Goal: Manage account settings

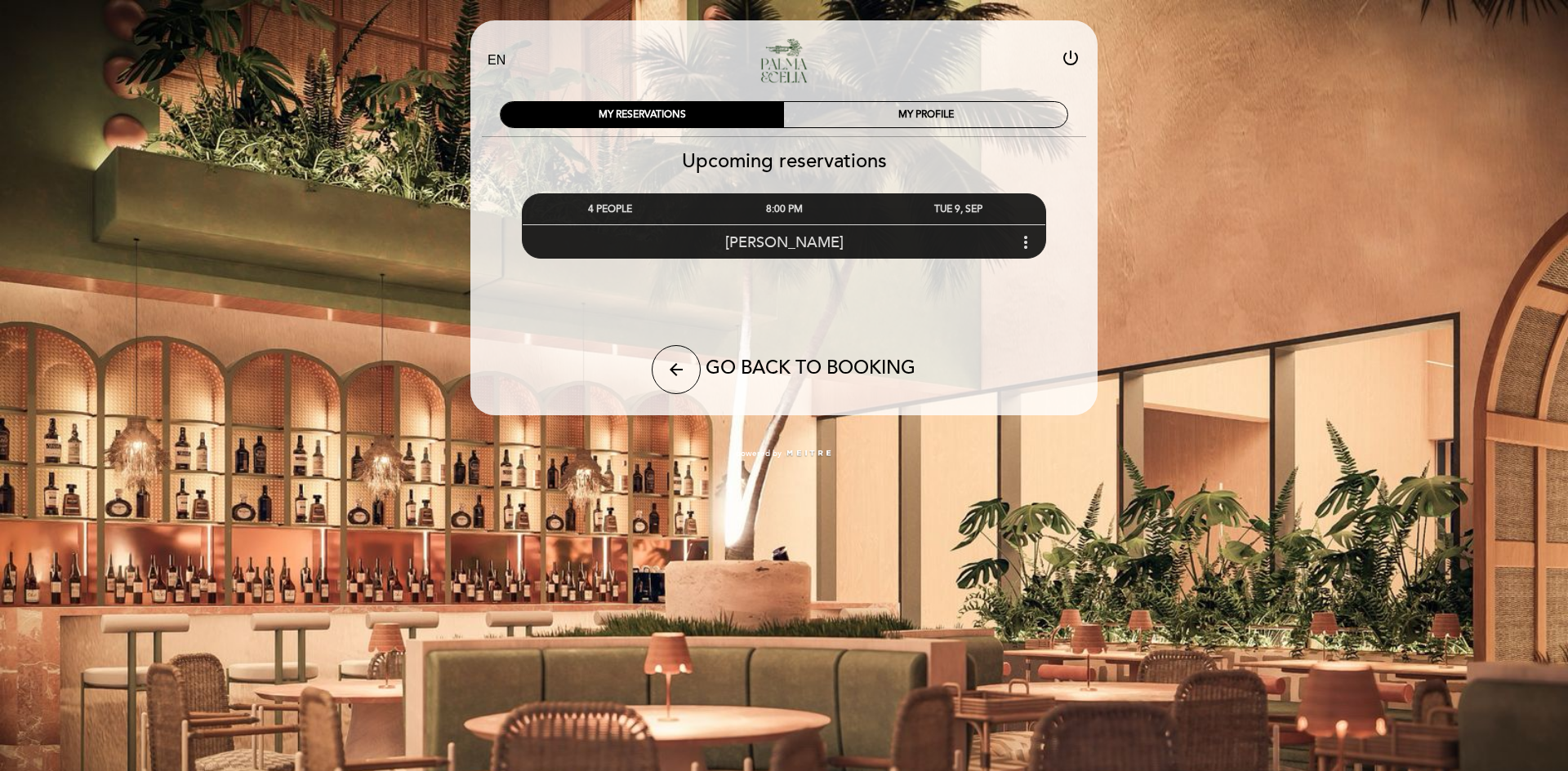
click at [1032, 248] on icon "more_vert" at bounding box center [1025, 242] width 19 height 19
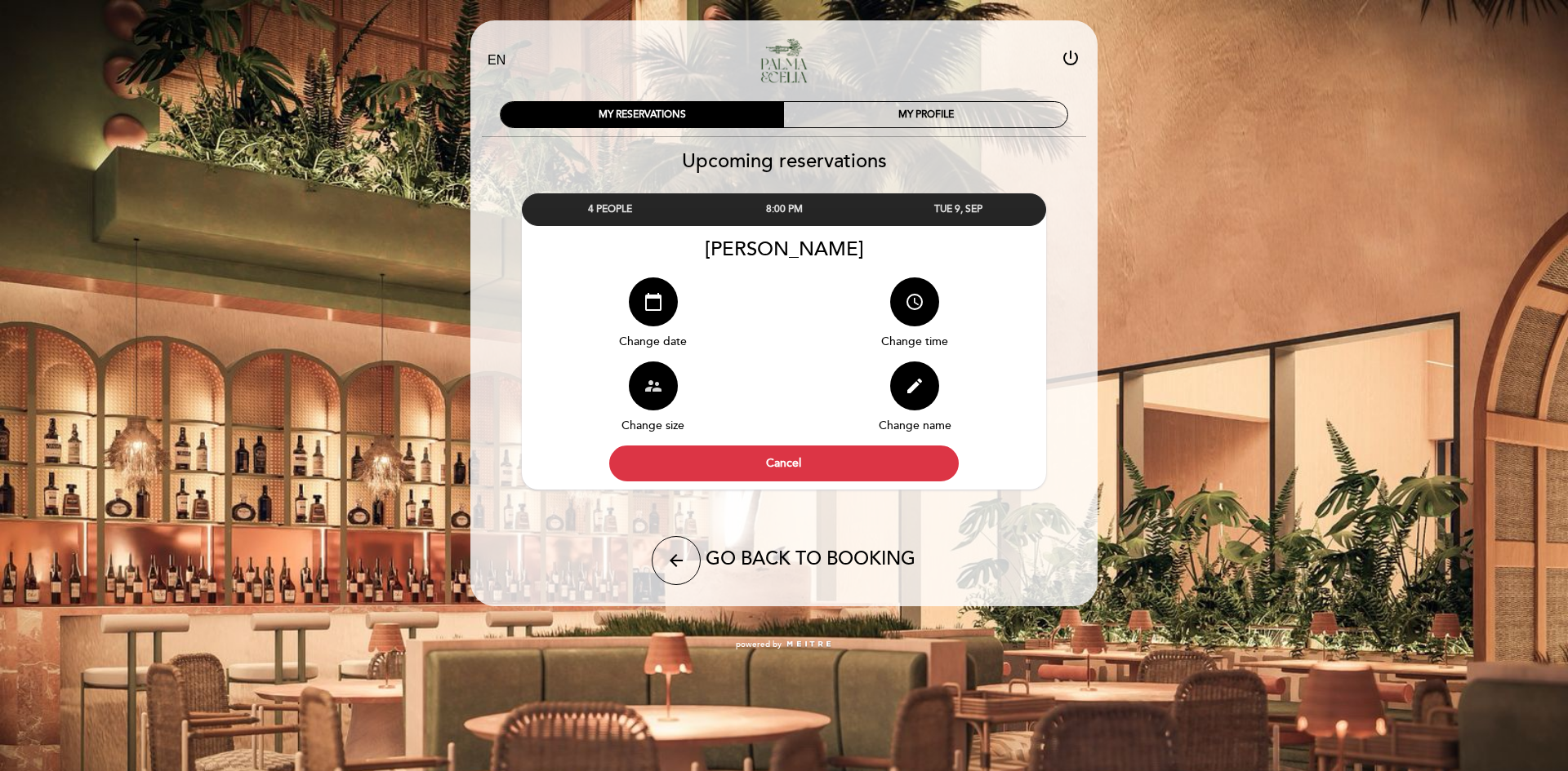
click at [648, 386] on icon "supervisor_account" at bounding box center [653, 386] width 19 height 19
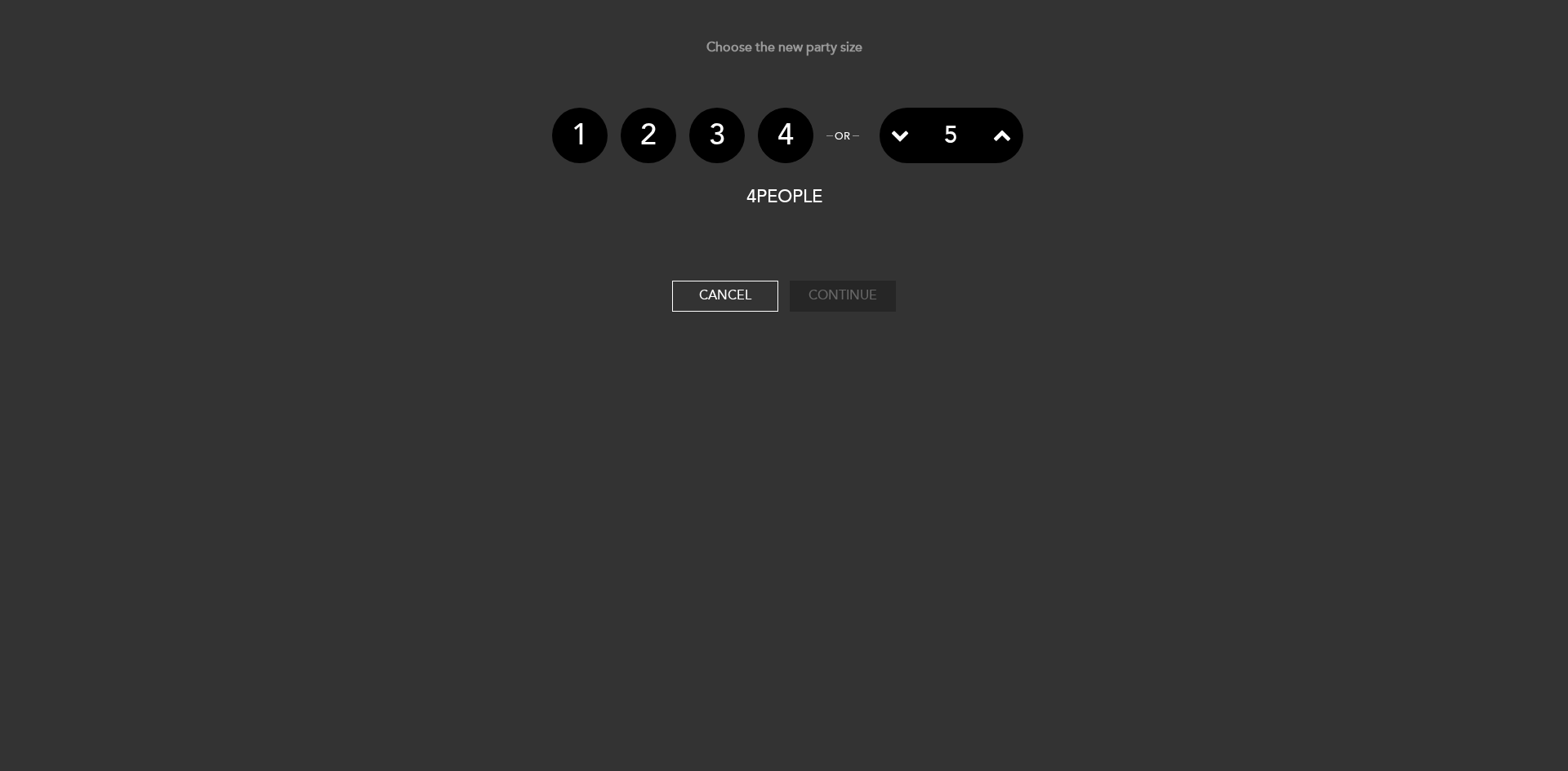
click at [1006, 132] on icon at bounding box center [1002, 134] width 18 height 18
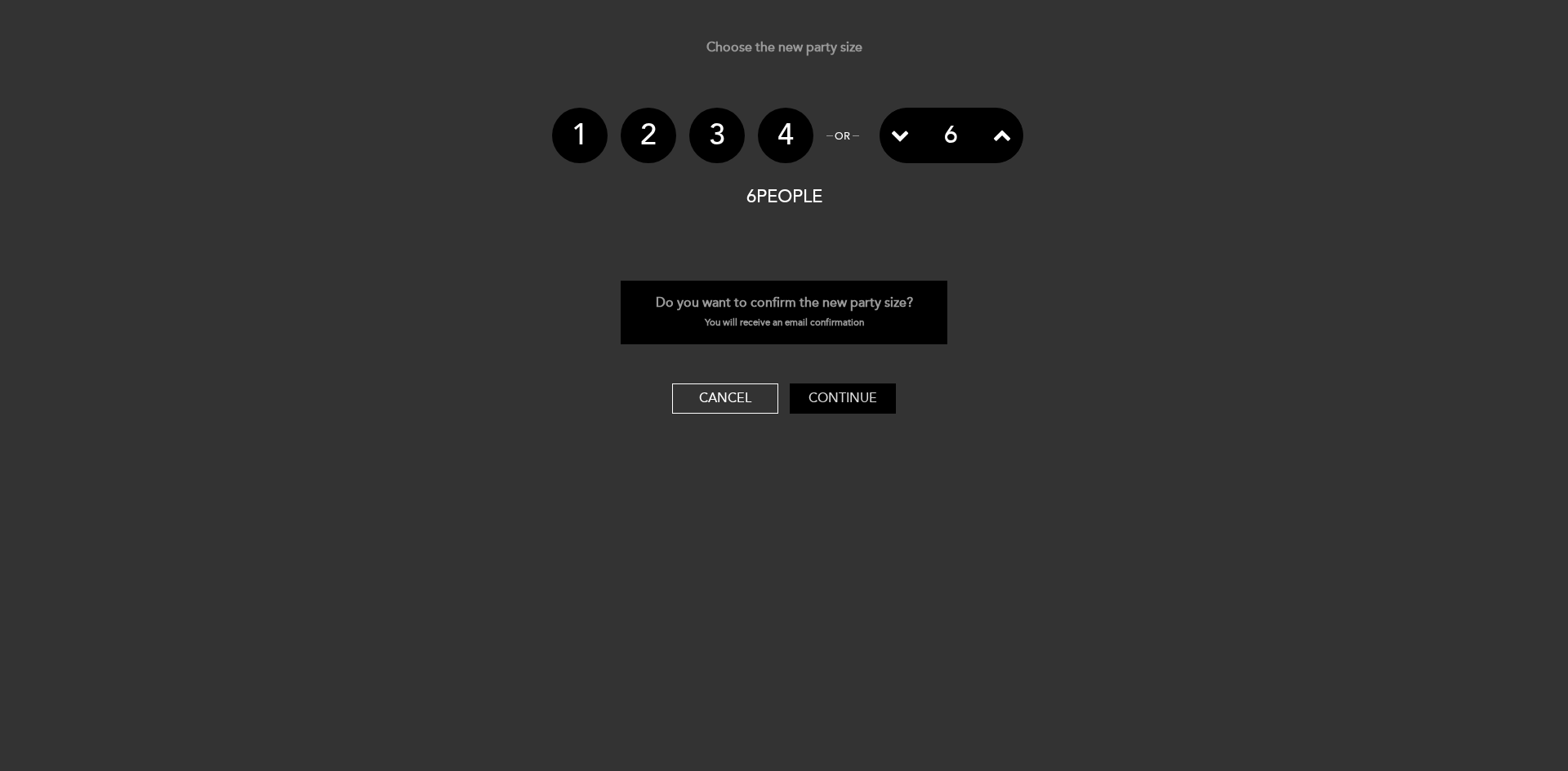
click at [863, 399] on button "Continue" at bounding box center [843, 399] width 106 height 31
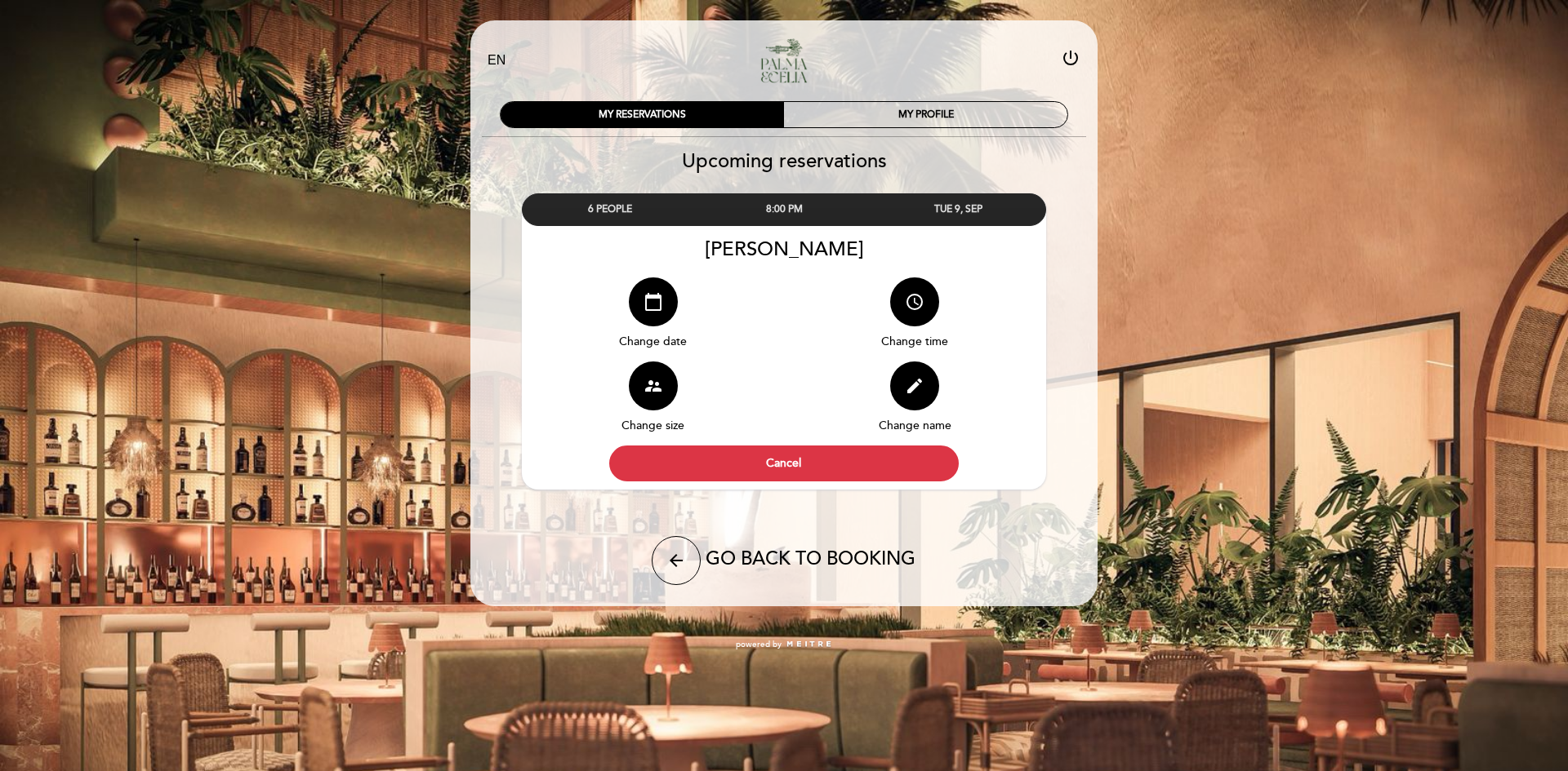
click at [791, 211] on div "8:00 PM" at bounding box center [783, 209] width 174 height 30
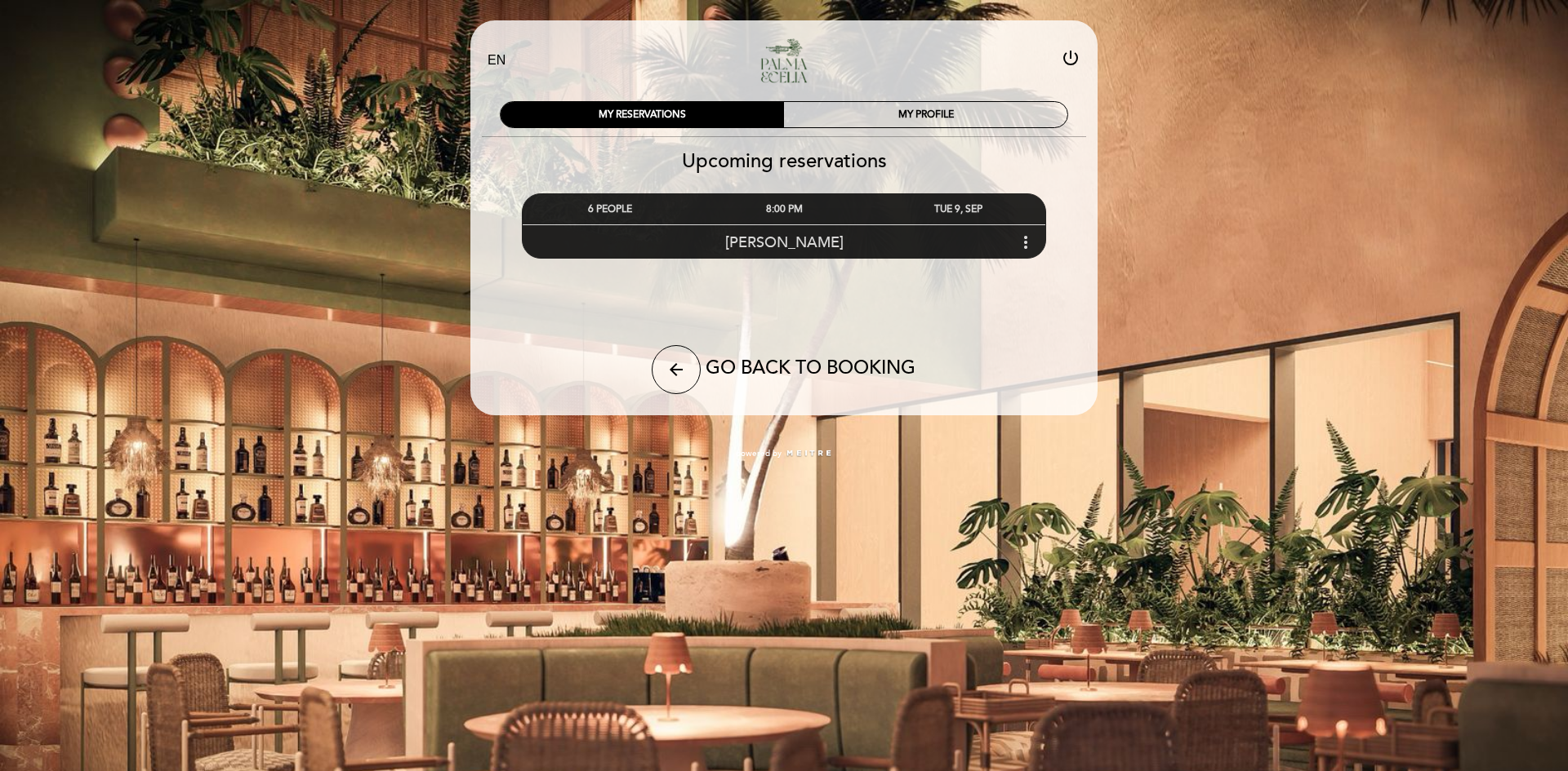
click at [791, 211] on div "8:00 PM" at bounding box center [783, 209] width 174 height 30
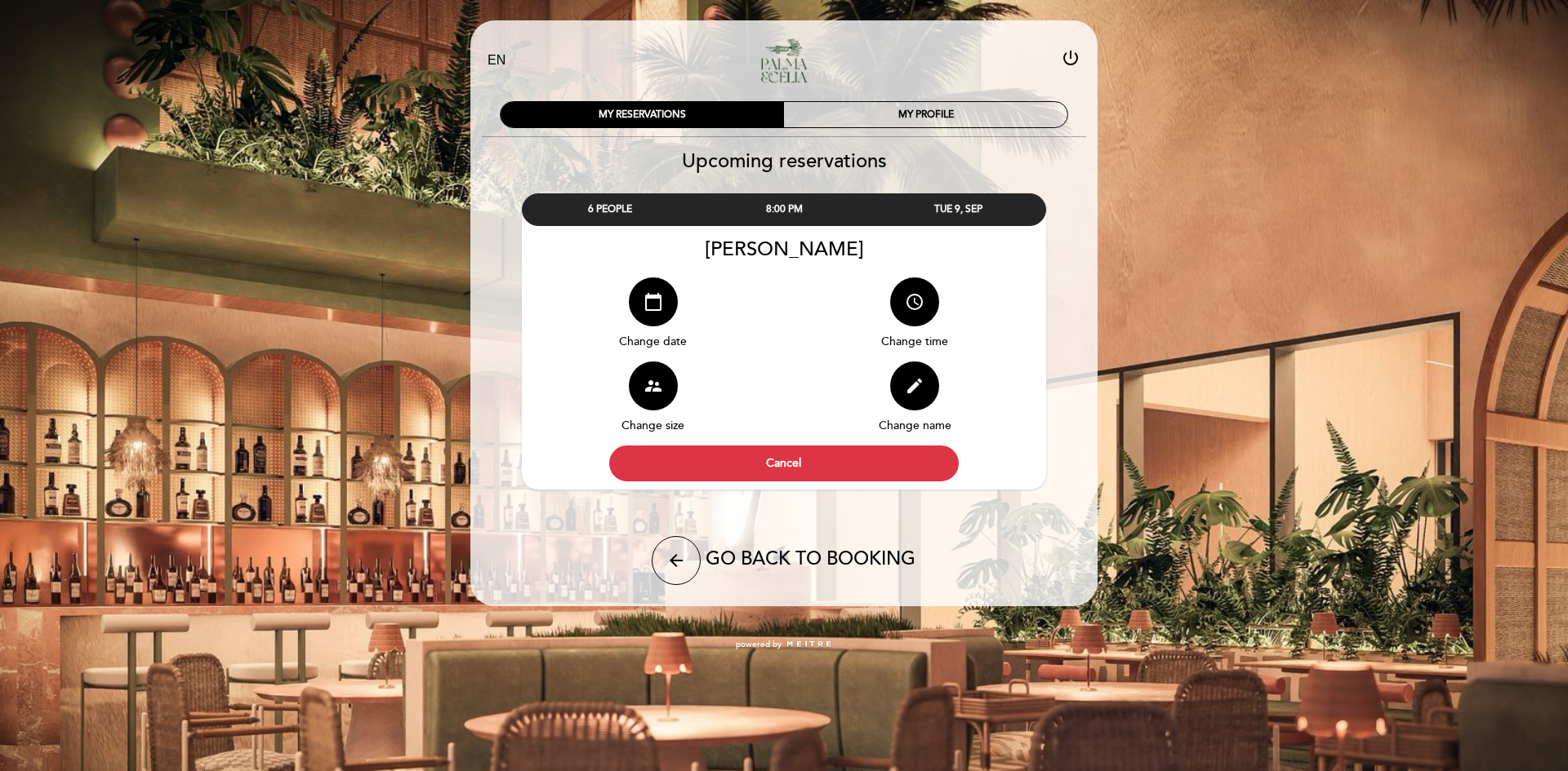
click at [897, 338] on span "Change time" at bounding box center [915, 341] width 67 height 14
click at [921, 309] on icon "access_time" at bounding box center [914, 301] width 19 height 19
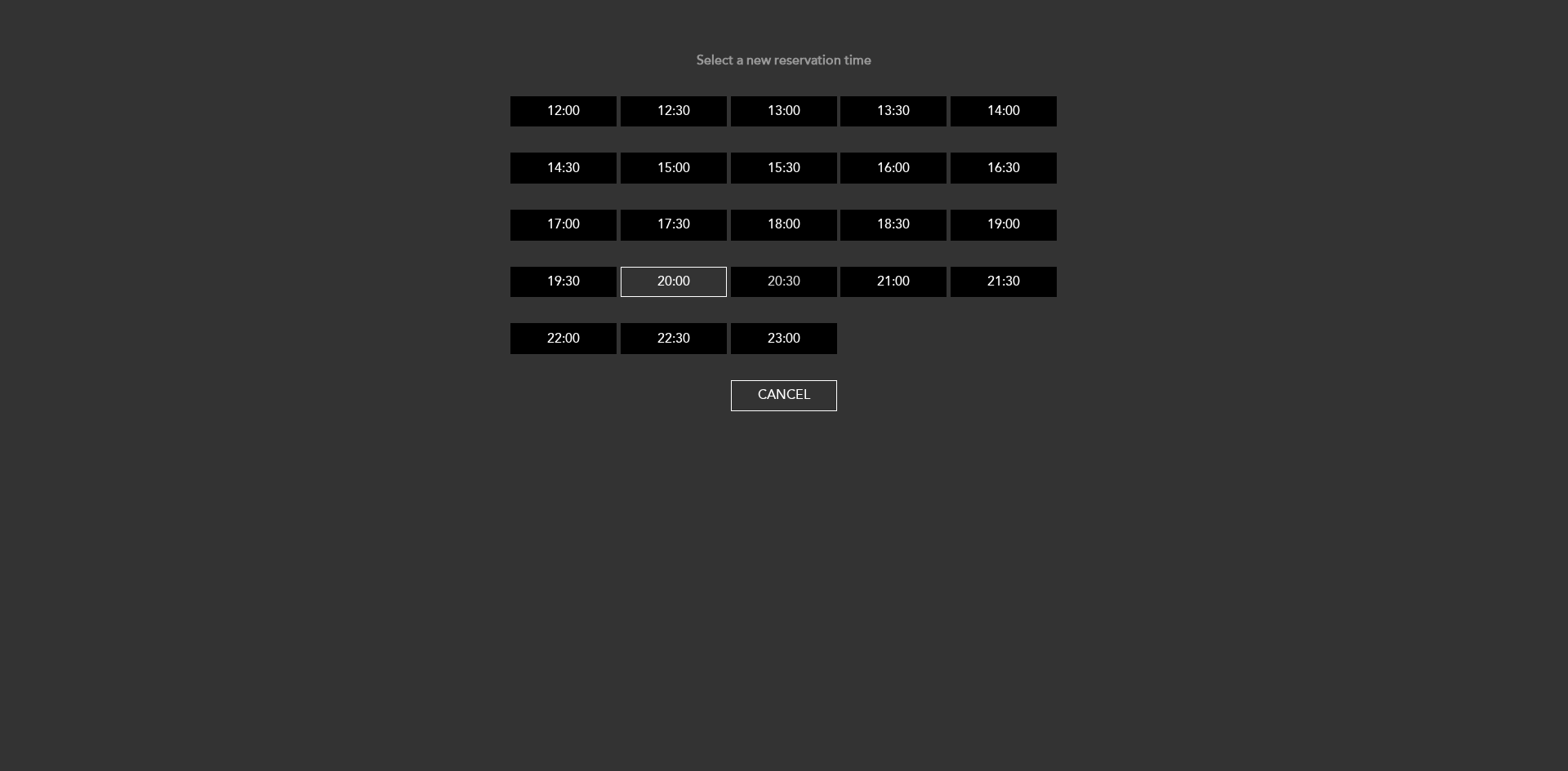
click at [781, 280] on button "20:30" at bounding box center [783, 282] width 106 height 31
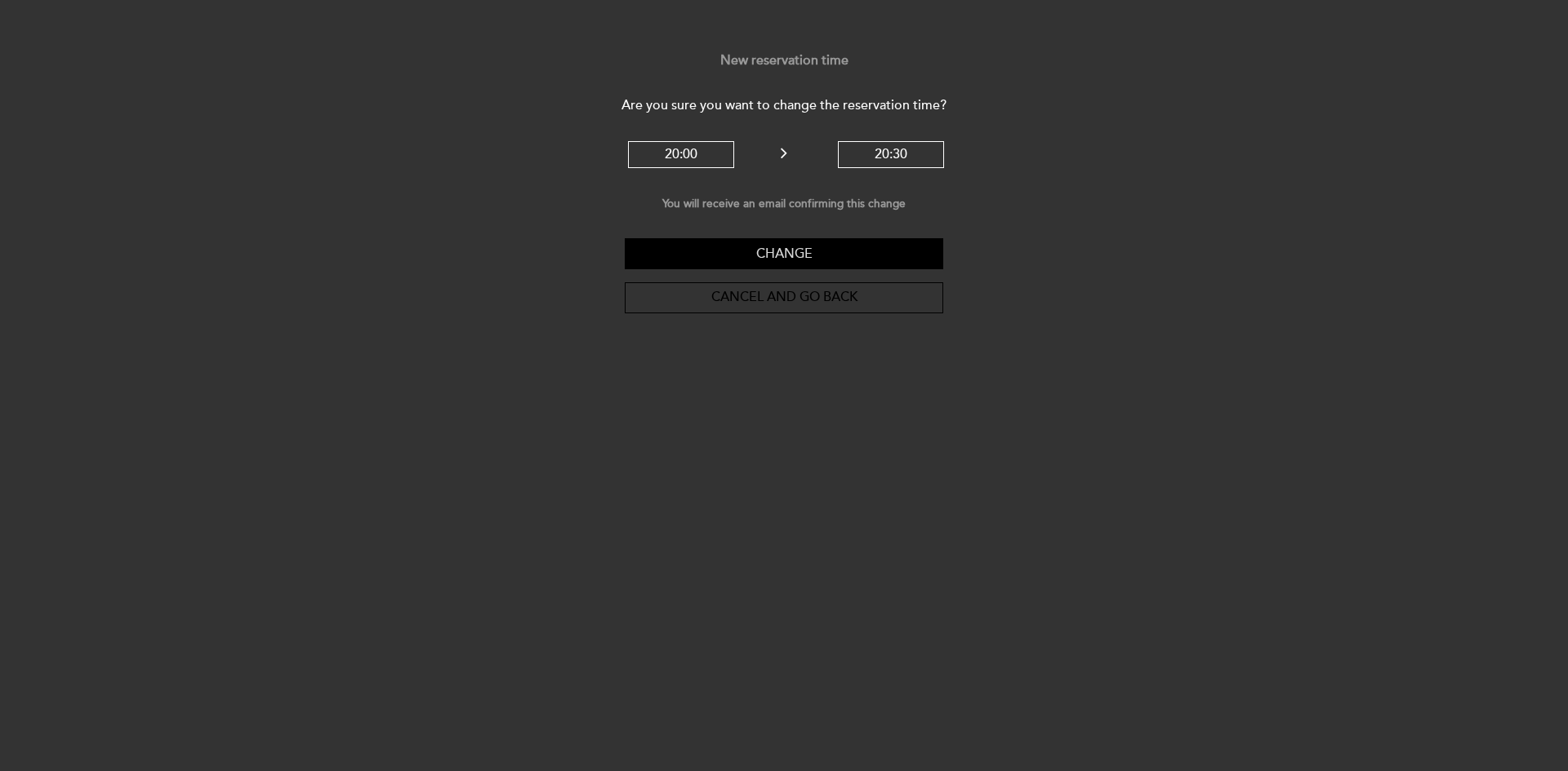
click at [835, 252] on button "Change" at bounding box center [784, 253] width 319 height 31
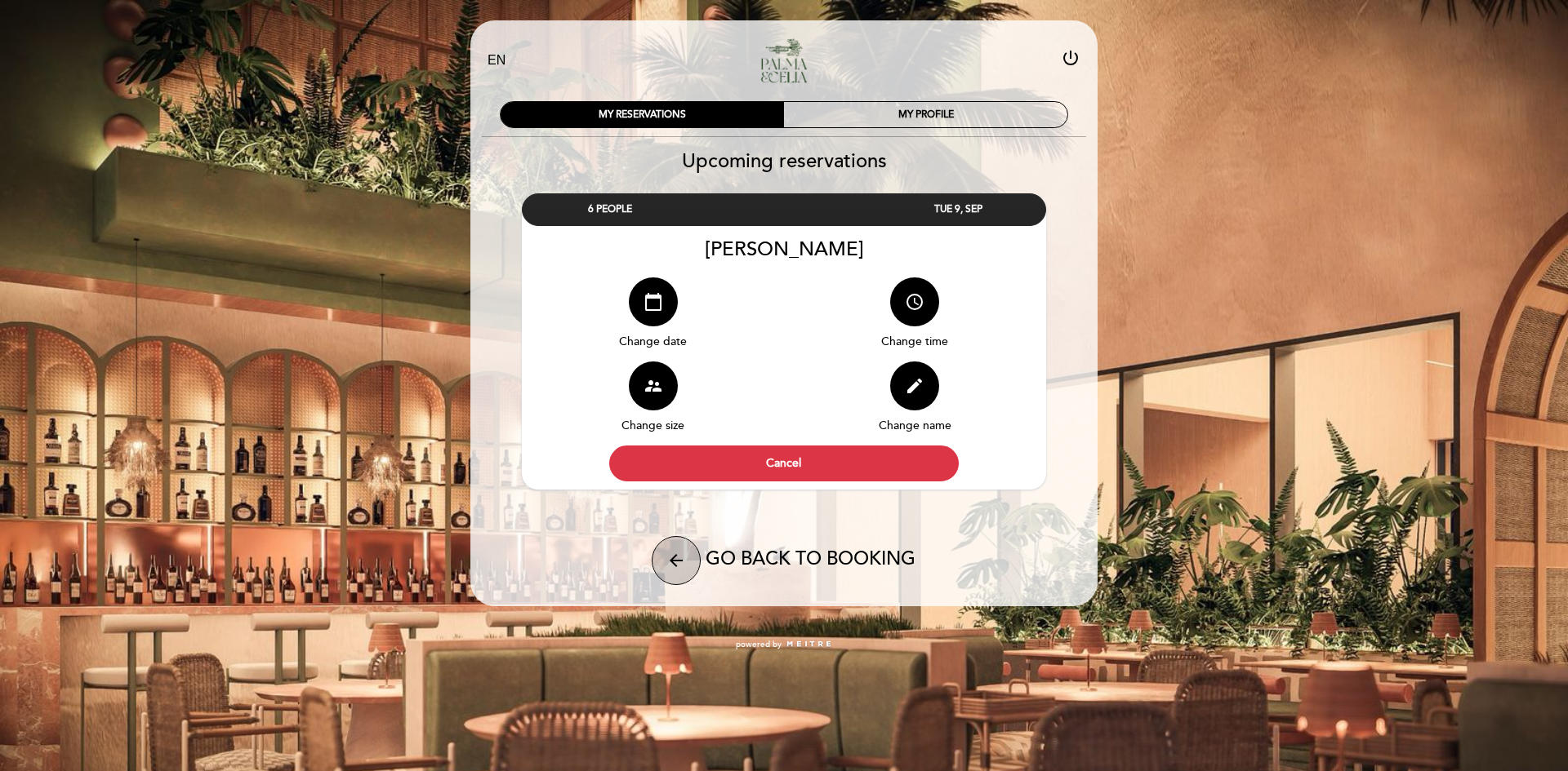
click at [678, 560] on icon "arrow_back" at bounding box center [675, 560] width 19 height 19
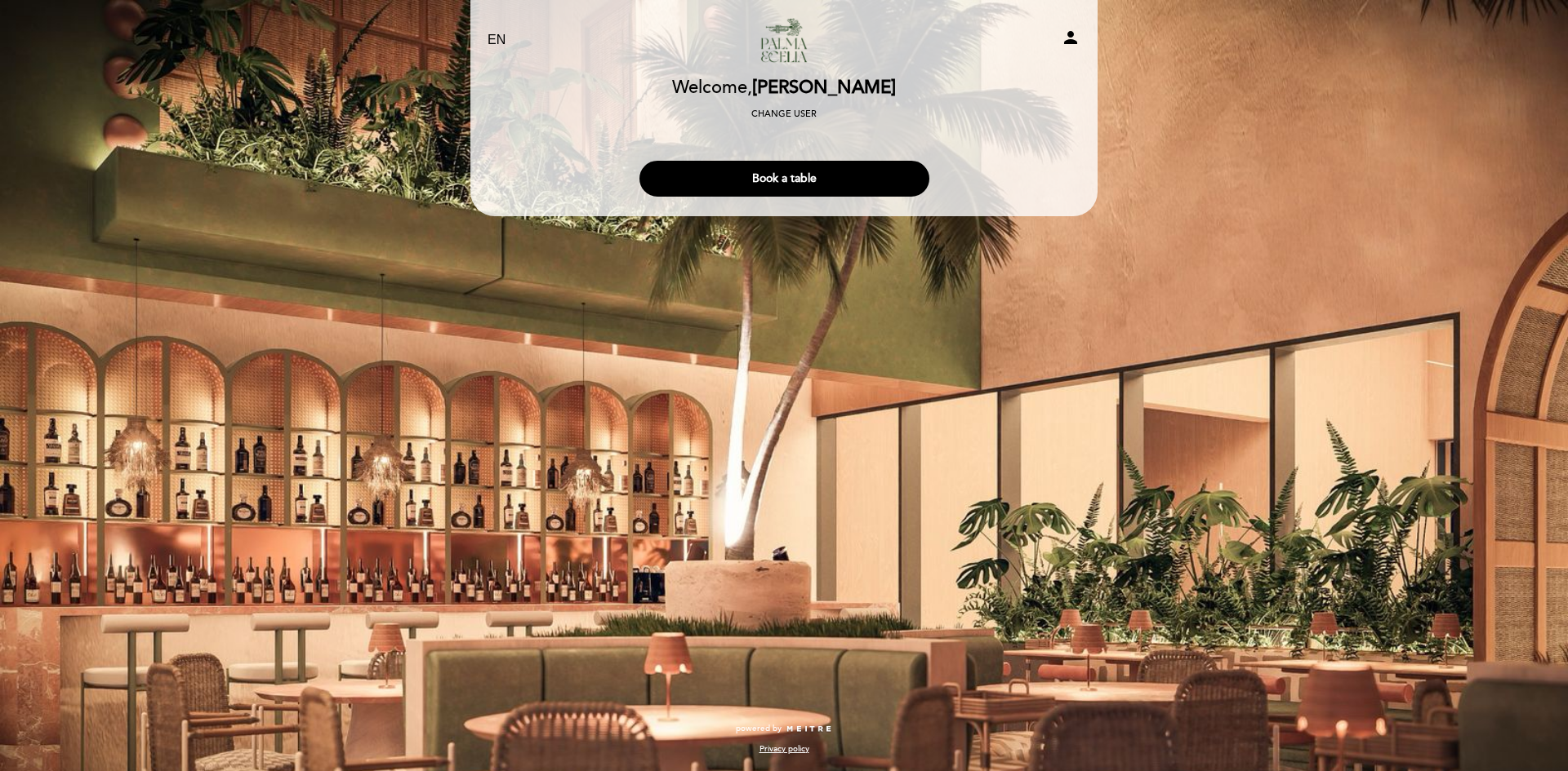
click at [1069, 46] on icon "person" at bounding box center [1070, 37] width 19 height 19
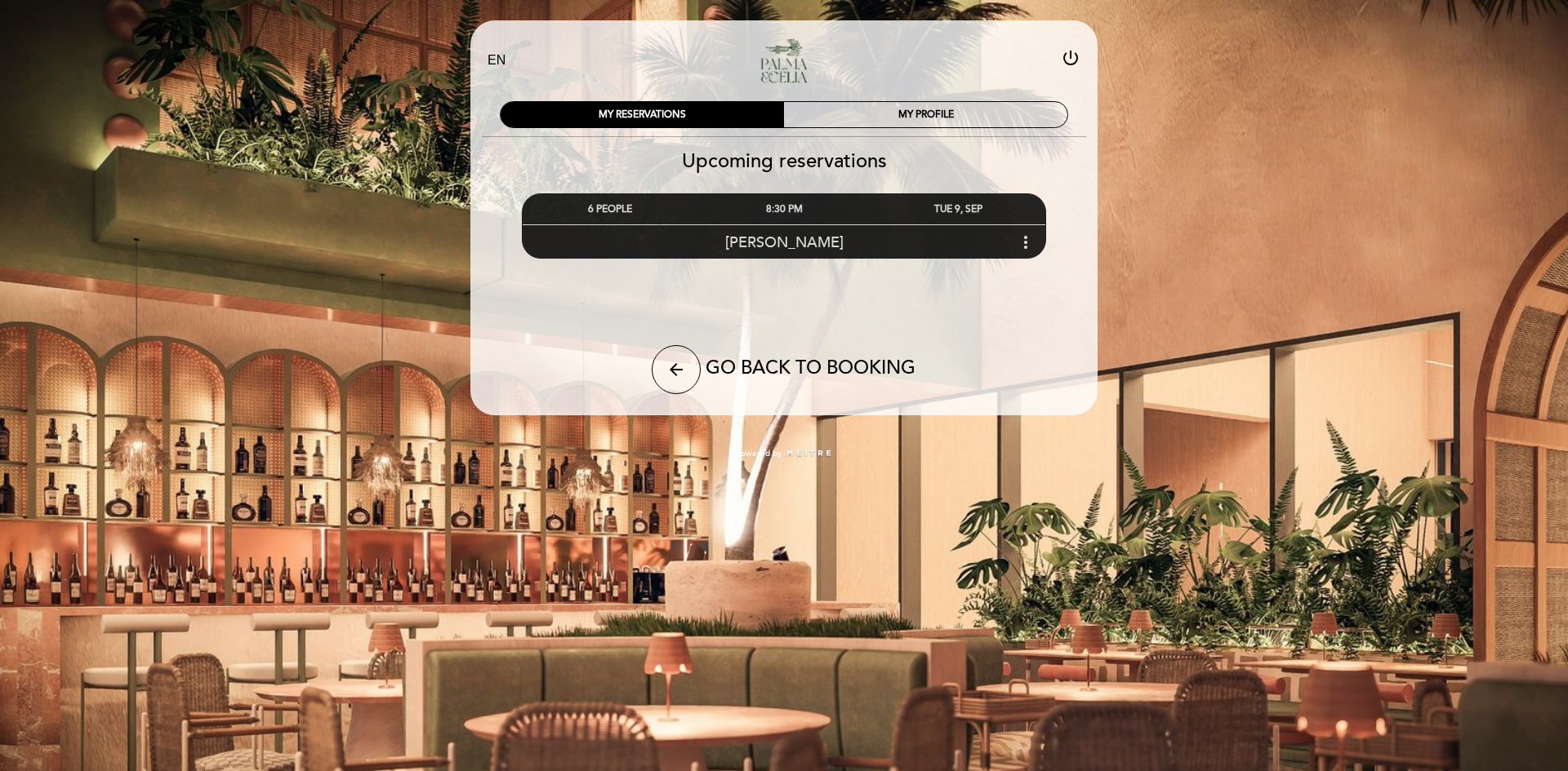
click at [1034, 243] on icon "more_vert" at bounding box center [1025, 242] width 19 height 19
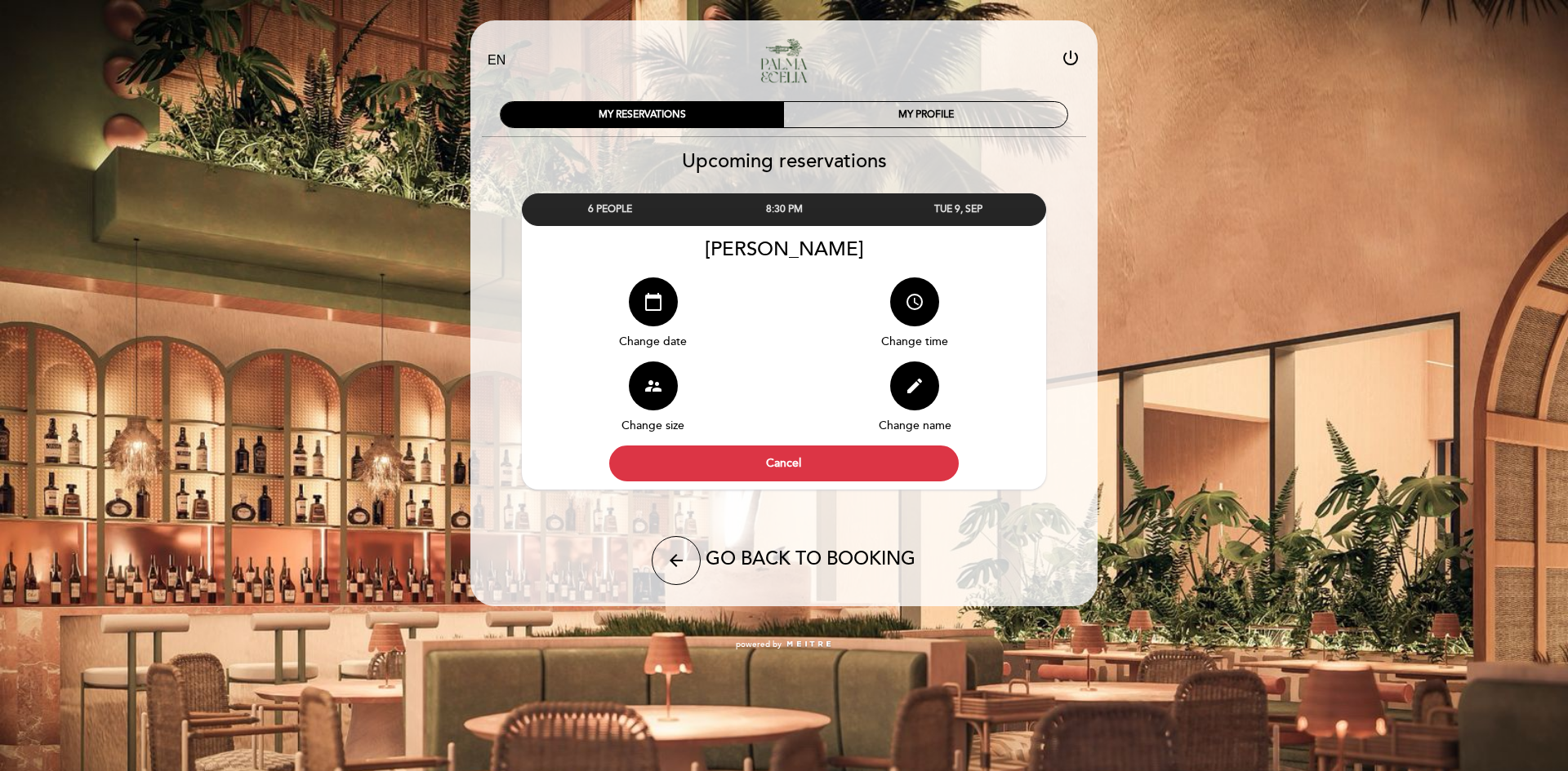
click at [1027, 211] on div "TUE 9, SEP" at bounding box center [958, 209] width 174 height 30
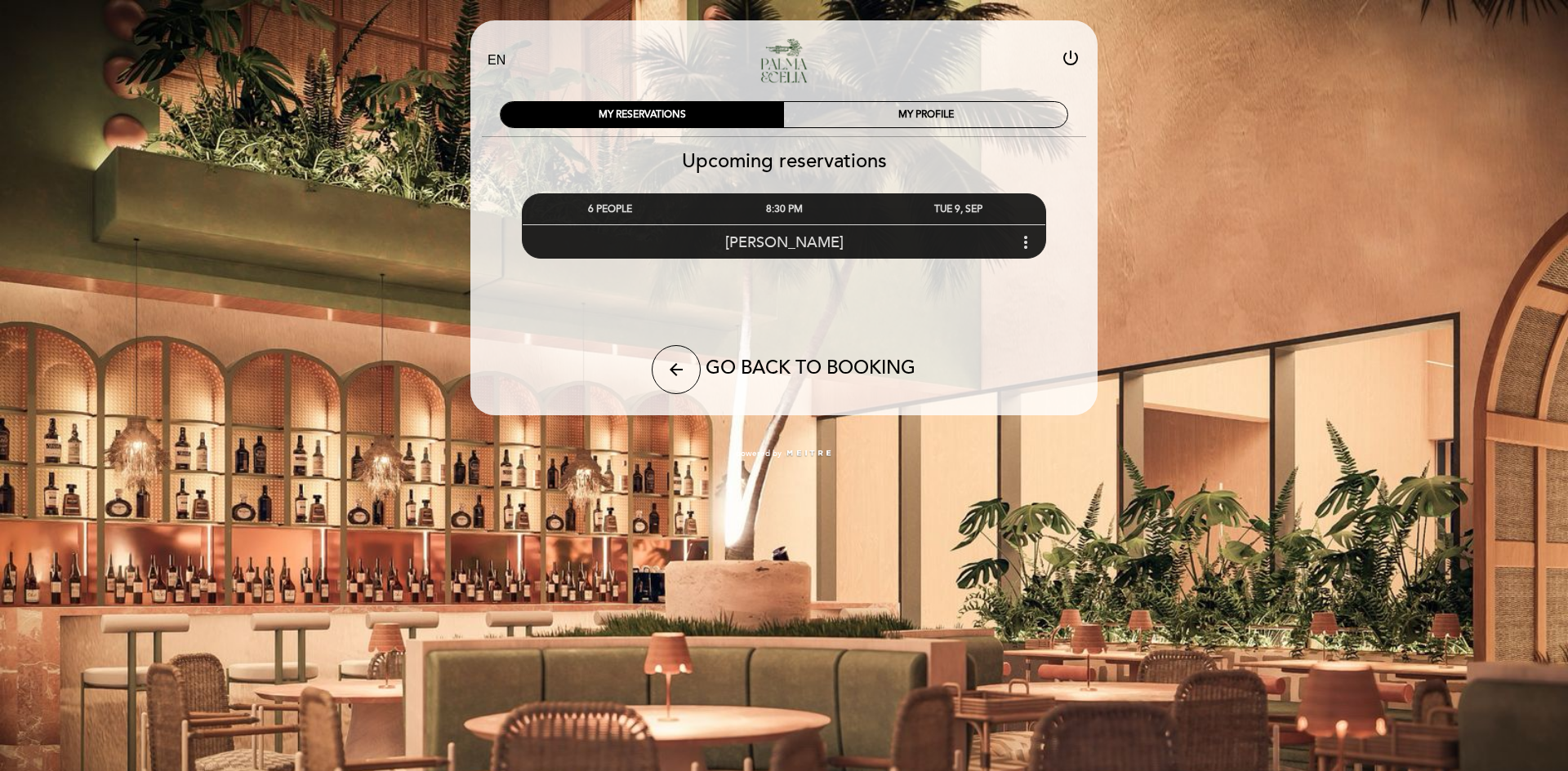
click at [1025, 238] on icon "more_vert" at bounding box center [1025, 242] width 19 height 19
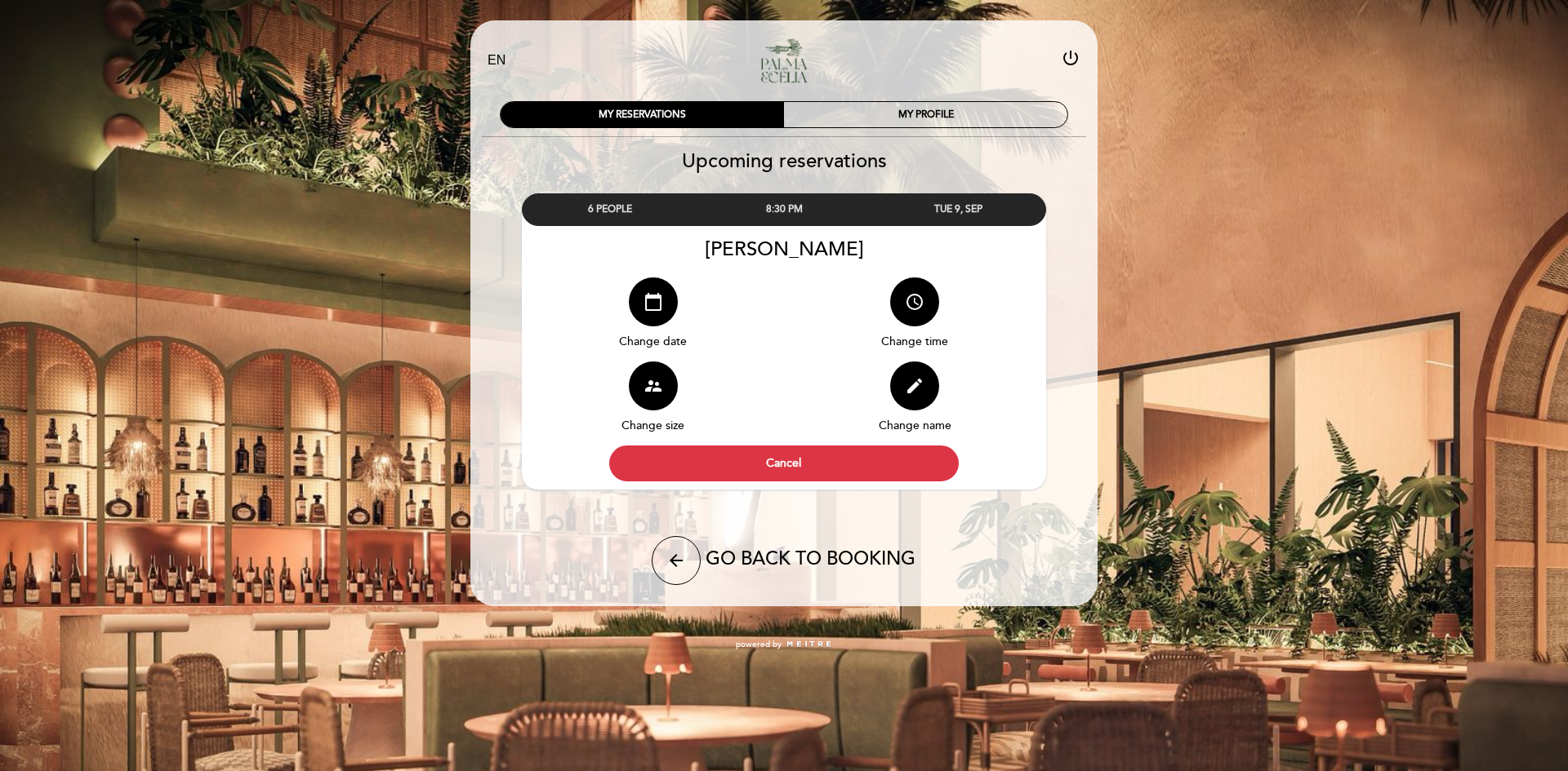
click at [1025, 237] on div "[PERSON_NAME]" at bounding box center [784, 249] width 524 height 23
click at [1014, 219] on div "TUE 9, SEP" at bounding box center [958, 209] width 174 height 30
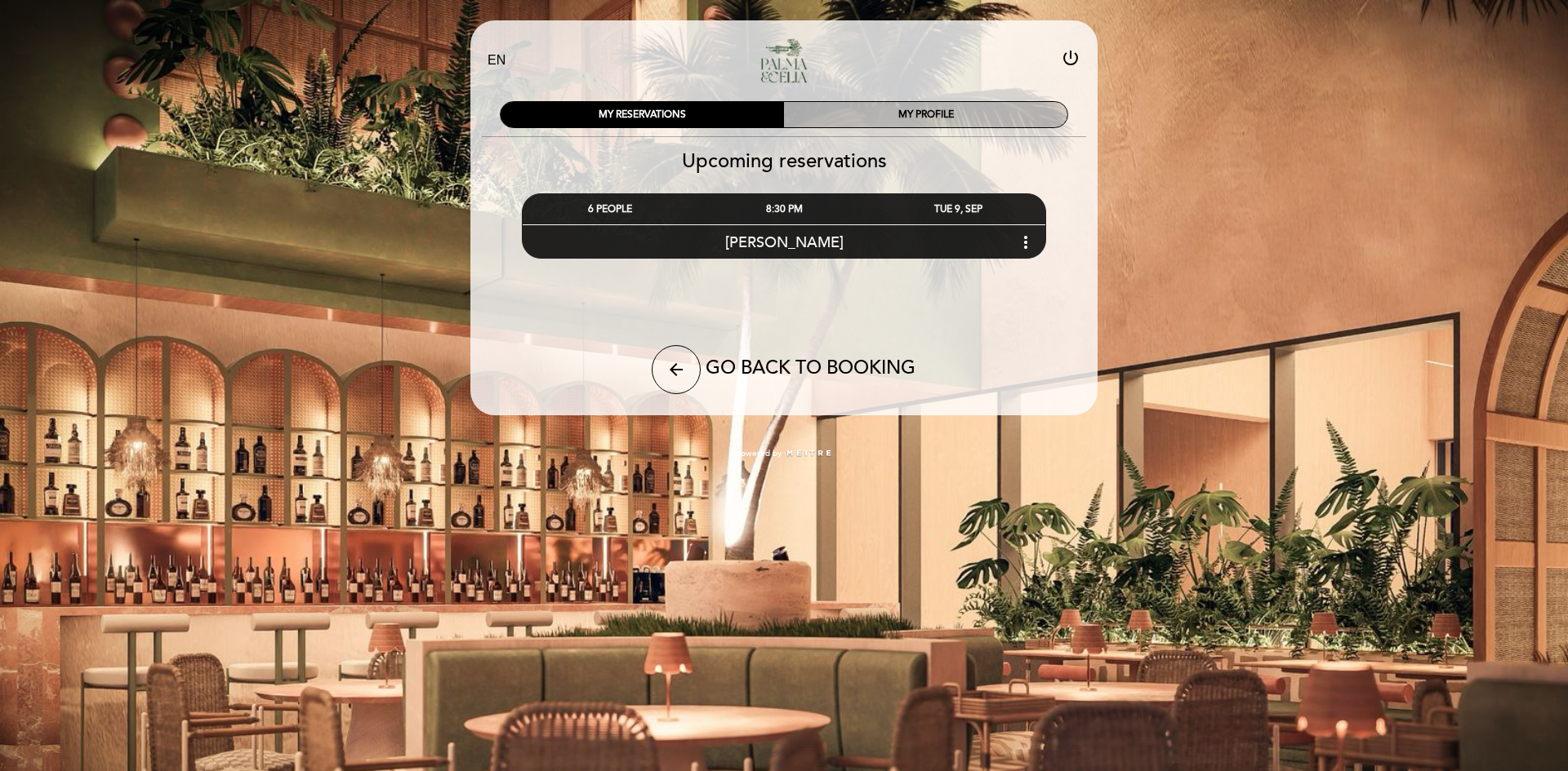
click at [996, 102] on div "MY PROFILE" at bounding box center [925, 115] width 284 height 25
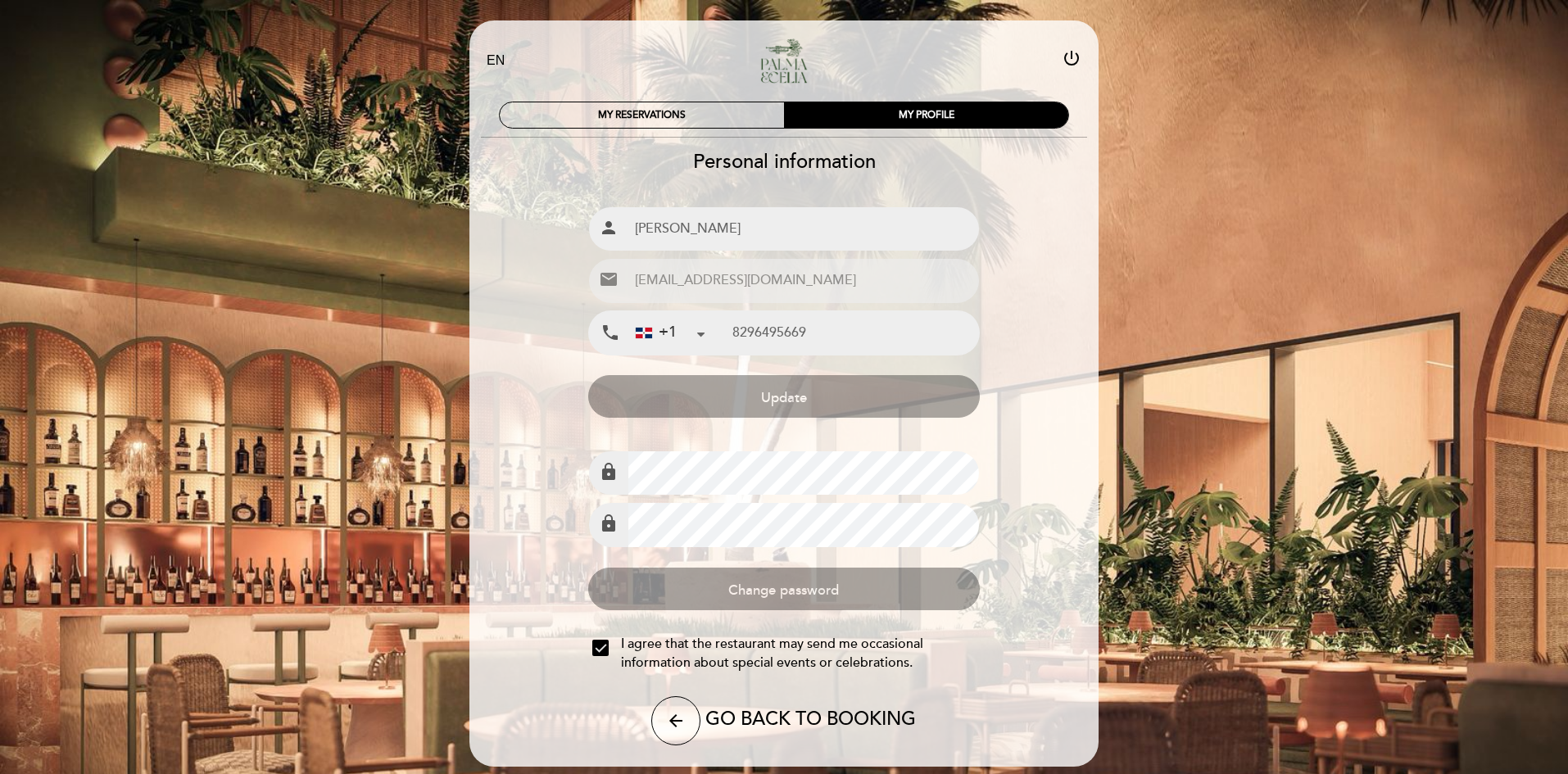
type input "[PHONE_NUMBER]"
click at [653, 111] on div "MY RESERVATIONS" at bounding box center [641, 115] width 285 height 25
